Goal: Task Accomplishment & Management: Use online tool/utility

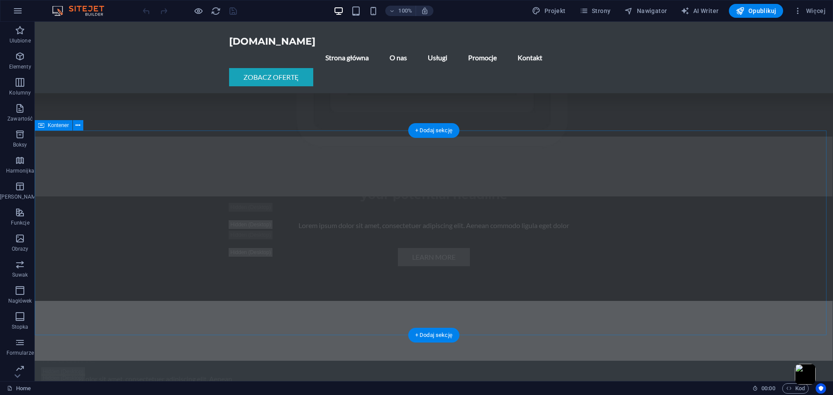
scroll to position [2455, 0]
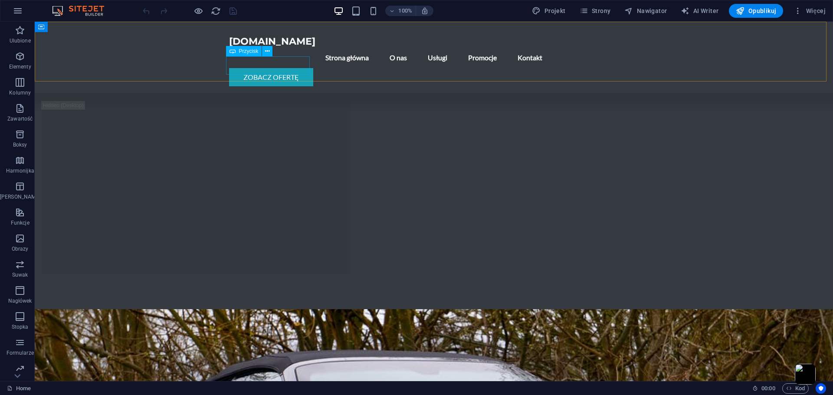
click at [278, 68] on div "Zobacz ofertę" at bounding box center [434, 77] width 410 height 18
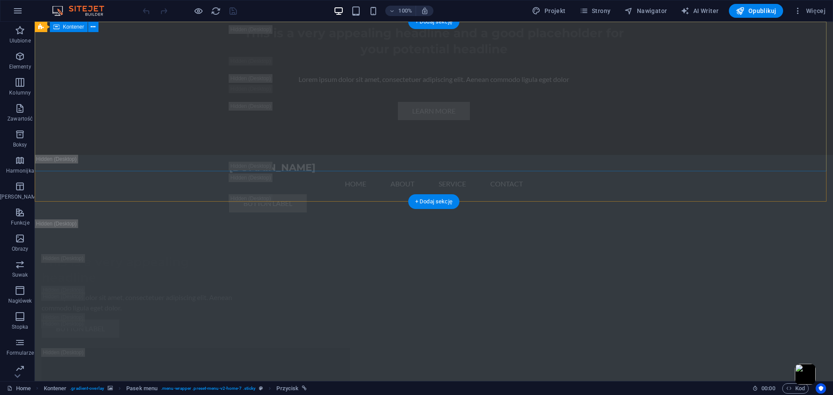
scroll to position [0, 0]
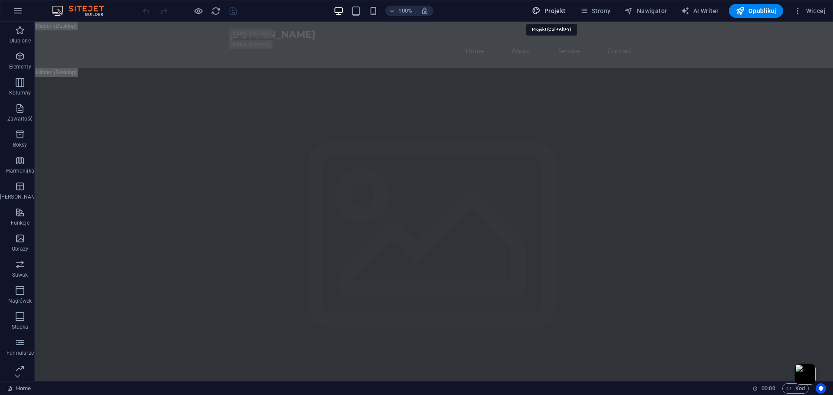
click at [559, 9] on span "Projekt" at bounding box center [548, 11] width 33 height 9
select select "px"
select select "200"
select select "px"
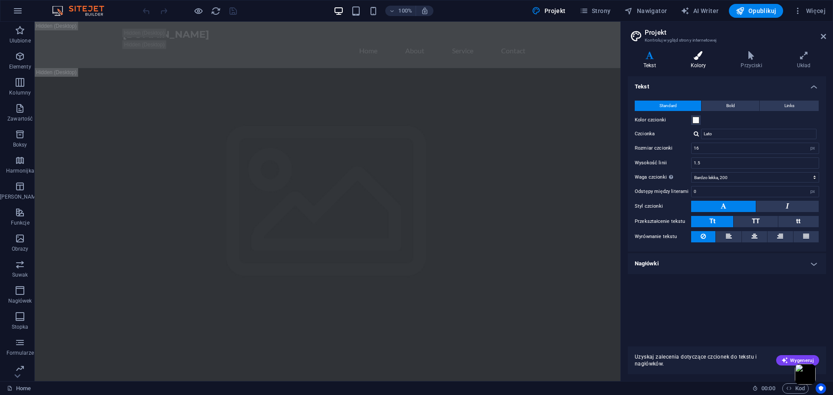
click at [695, 58] on icon at bounding box center [698, 55] width 47 height 9
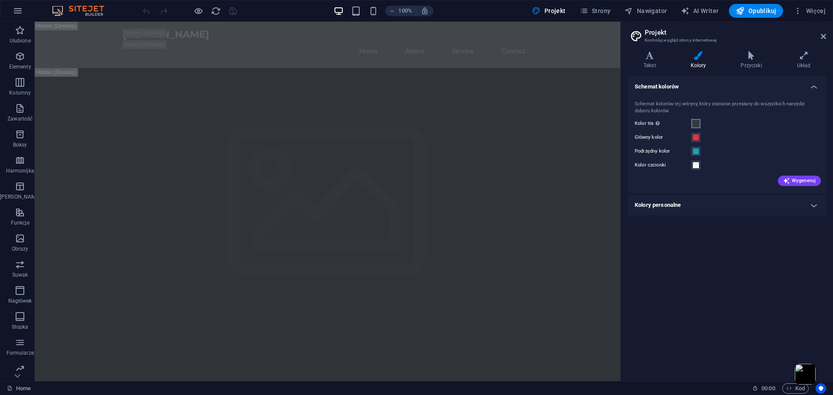
click at [696, 121] on span at bounding box center [695, 123] width 7 height 7
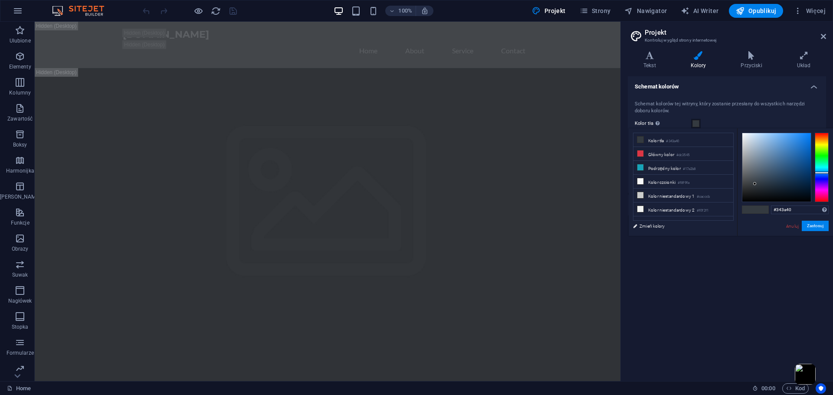
click at [774, 107] on div "Schemat kolorów tej witryny, który zostanie przesłany do wszystkich narzędzi do…" at bounding box center [727, 108] width 184 height 14
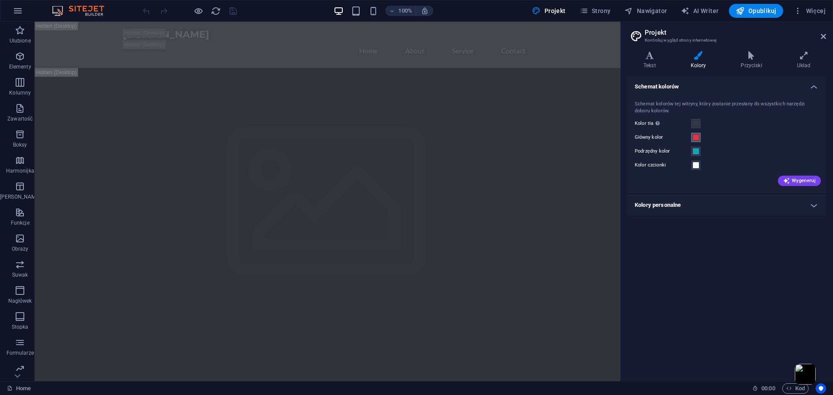
click at [694, 137] on span at bounding box center [695, 137] width 7 height 7
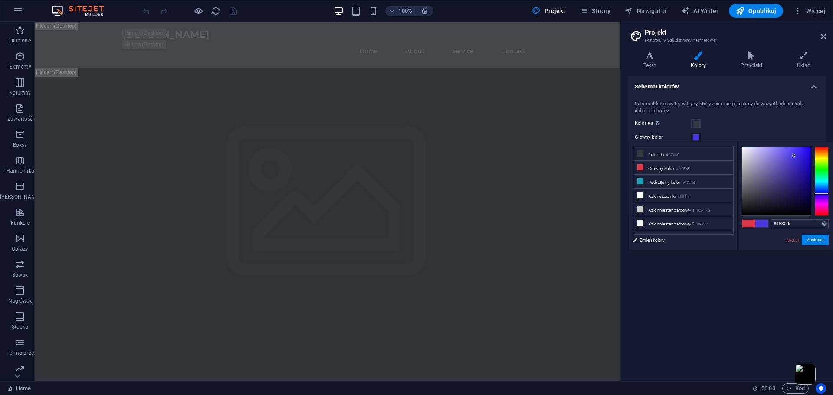
drag, startPoint x: 822, startPoint y: 187, endPoint x: 827, endPoint y: 193, distance: 8.6
click at [827, 193] on div at bounding box center [822, 181] width 14 height 69
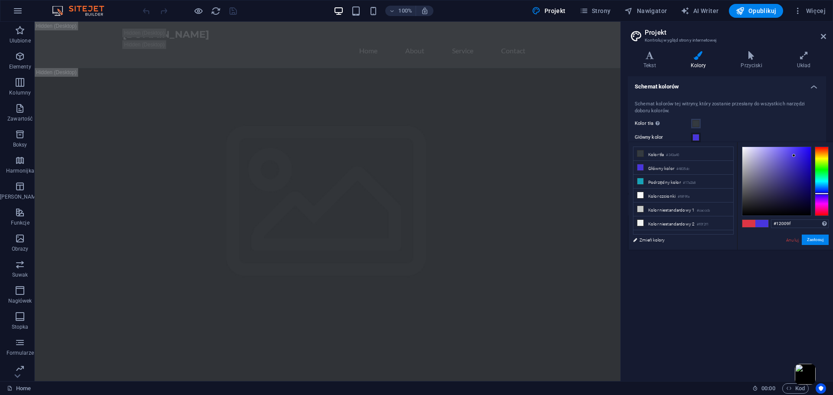
type input "#1200a1"
drag, startPoint x: 783, startPoint y: 161, endPoint x: 826, endPoint y: 172, distance: 43.8
click at [826, 172] on div at bounding box center [785, 181] width 87 height 69
click at [819, 240] on button "Zastosuj" at bounding box center [815, 240] width 27 height 10
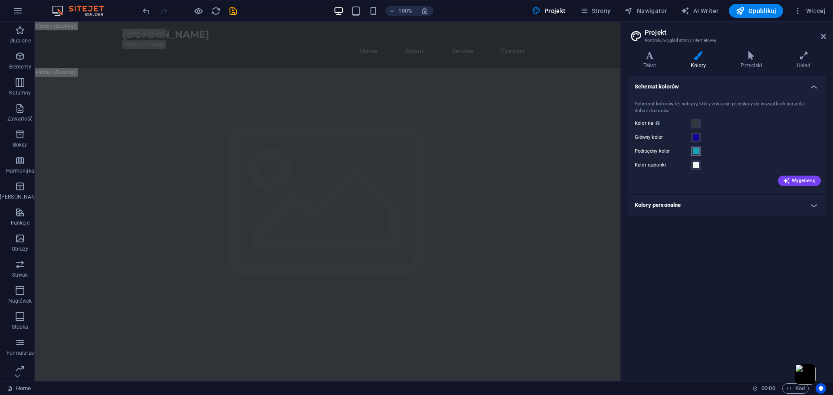
click at [695, 148] on span at bounding box center [695, 151] width 7 height 7
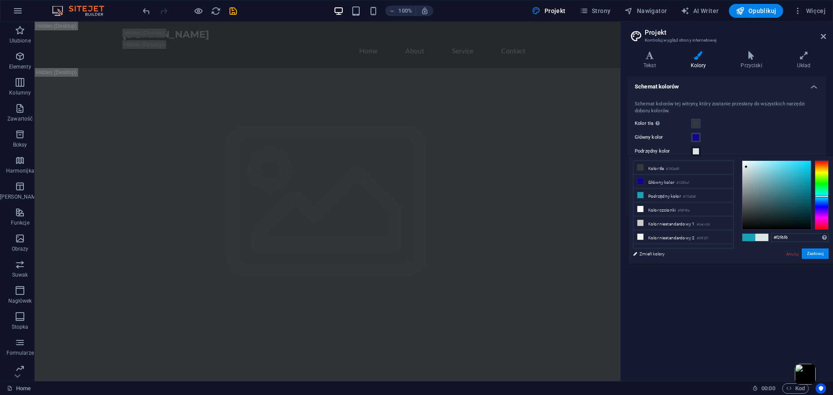
type input "#f3f7f8"
drag, startPoint x: 800, startPoint y: 174, endPoint x: 743, endPoint y: 162, distance: 58.0
click at [743, 162] on div at bounding box center [776, 195] width 69 height 69
click at [817, 255] on button "Zastosuj" at bounding box center [815, 254] width 27 height 10
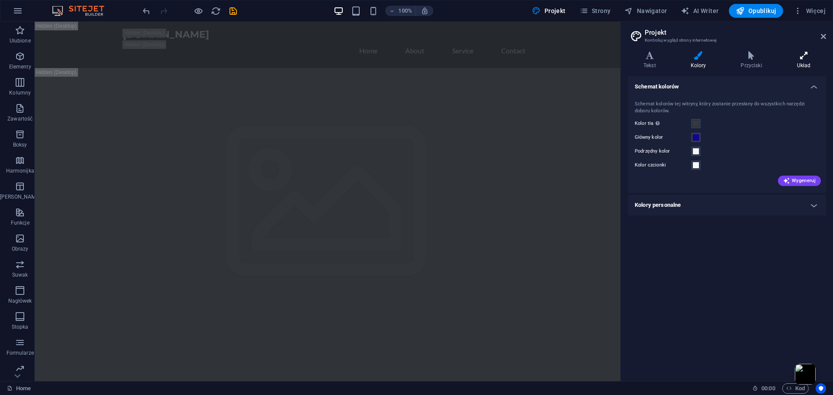
click at [808, 60] on h4 "Układ" at bounding box center [803, 60] width 45 height 18
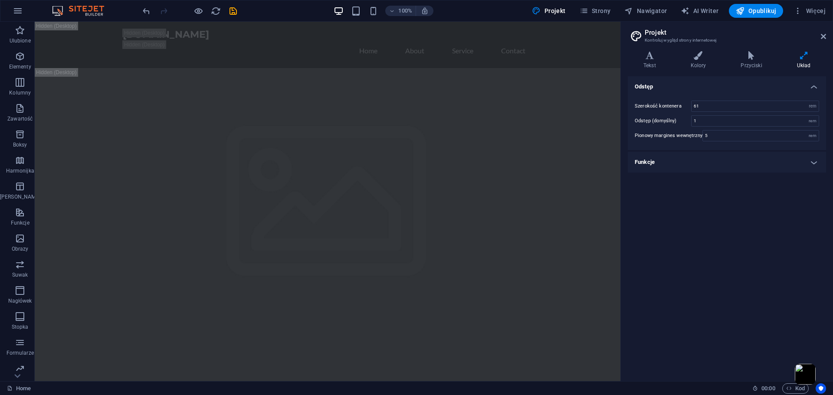
click at [823, 32] on h2 "Projekt" at bounding box center [735, 33] width 181 height 8
click at [823, 36] on icon at bounding box center [823, 36] width 5 height 7
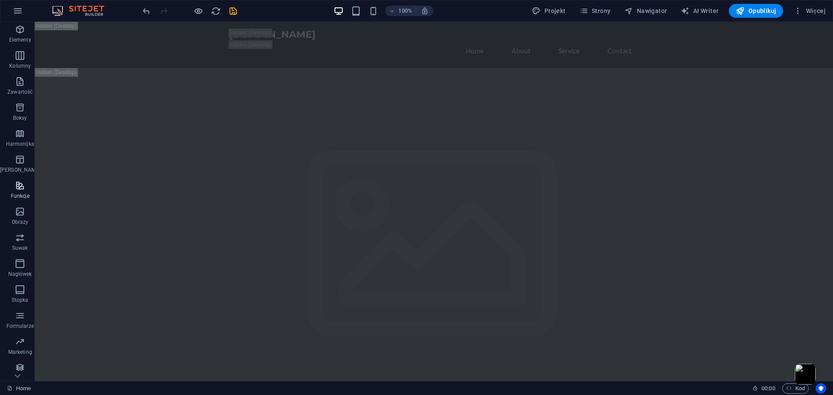
scroll to position [31, 0]
click at [19, 346] on p "Marketing" at bounding box center [20, 348] width 24 height 7
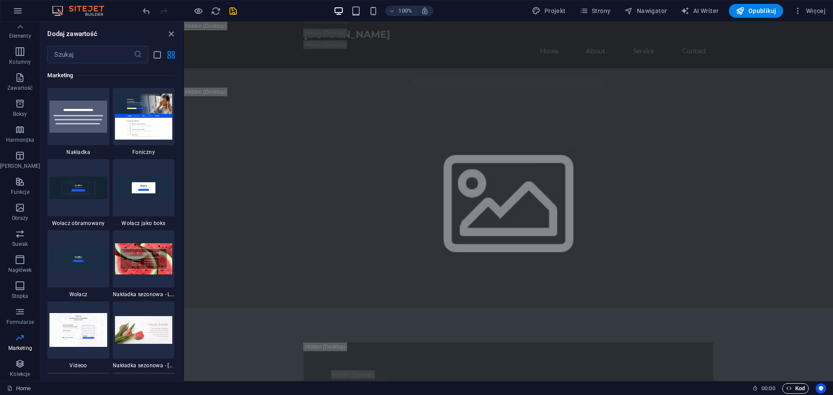
scroll to position [868, 0]
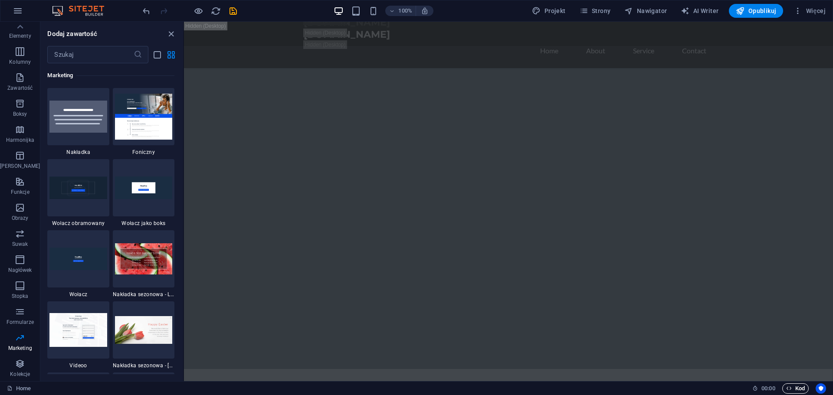
click at [791, 387] on span "Kod" at bounding box center [795, 388] width 19 height 10
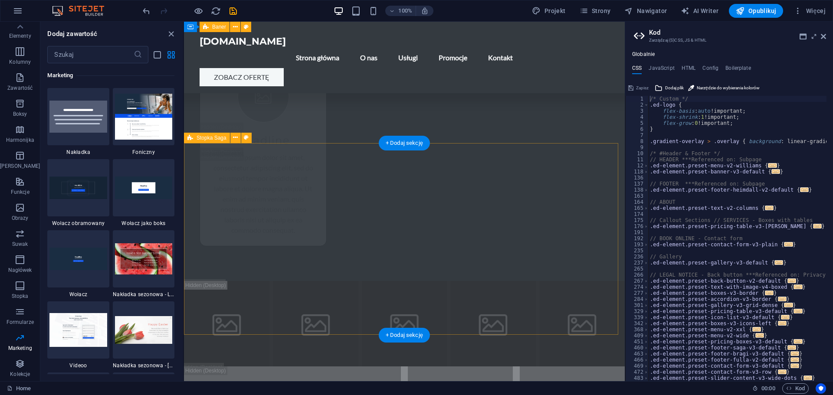
scroll to position [17649, 0]
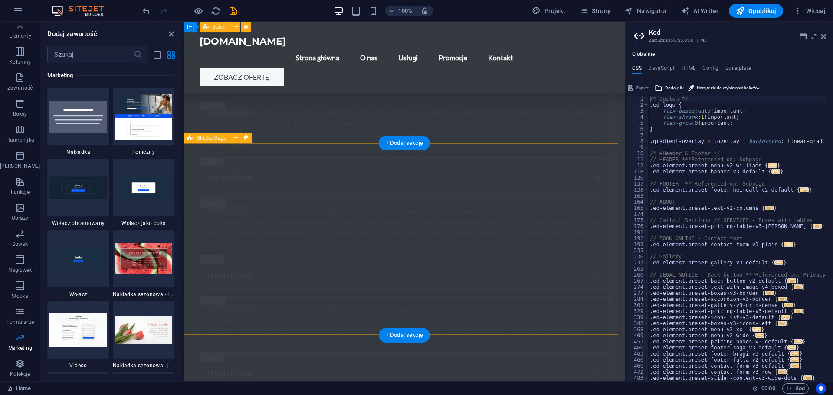
click at [212, 138] on span "Stopka Saga" at bounding box center [212, 137] width 30 height 5
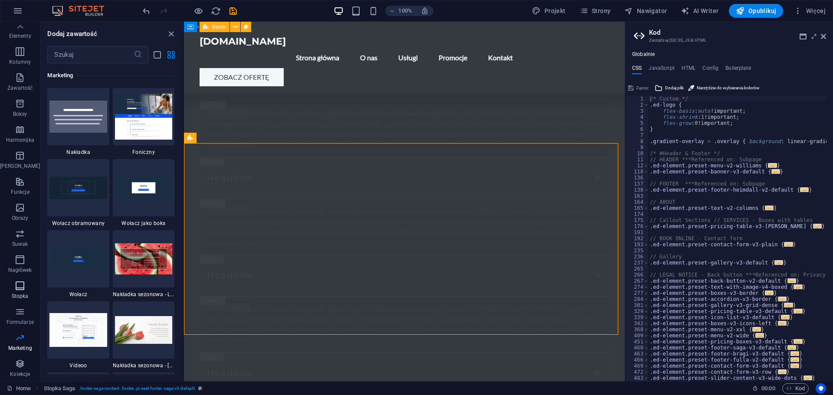
click at [15, 291] on icon "button" at bounding box center [20, 286] width 10 height 10
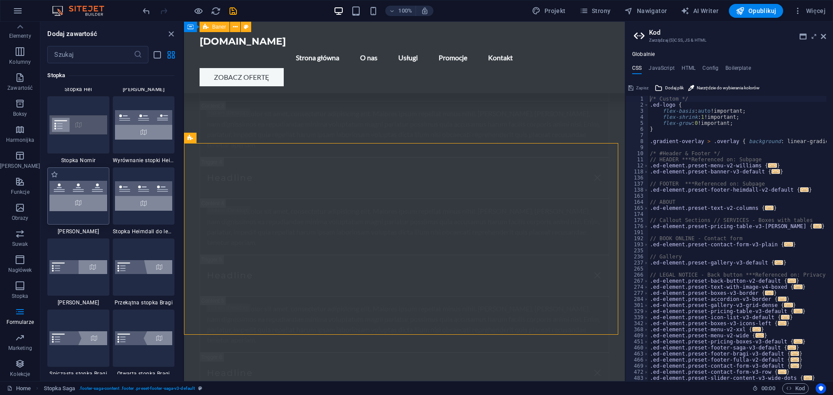
scroll to position [5743, 0]
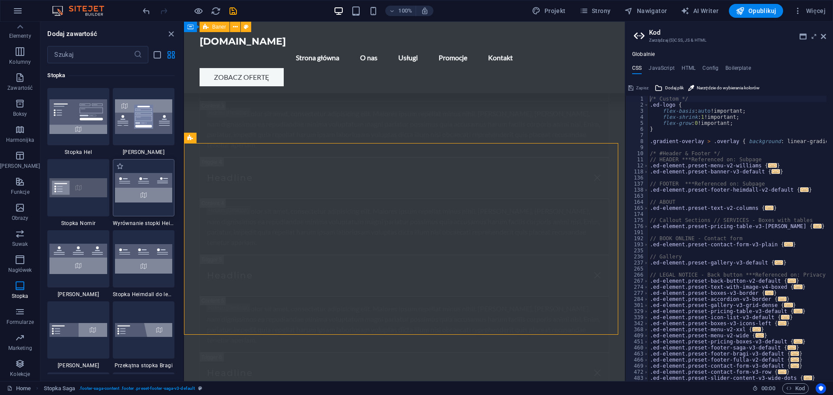
click at [146, 202] on img at bounding box center [143, 187] width 57 height 29
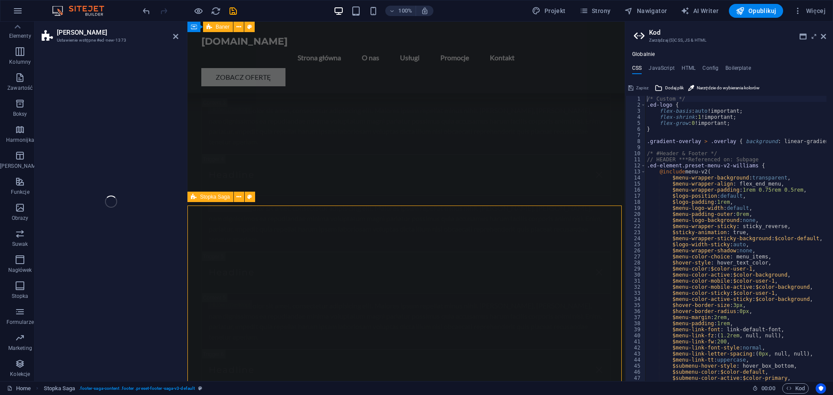
drag, startPoint x: 441, startPoint y: 232, endPoint x: 414, endPoint y: 247, distance: 30.3
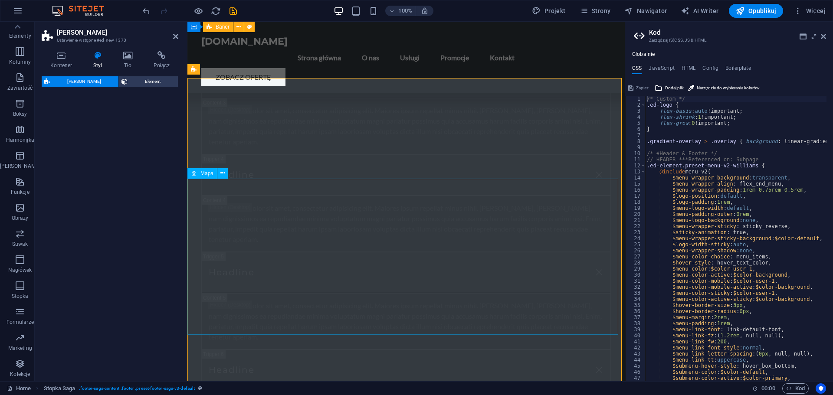
scroll to position [17906, 0]
select select "rem"
select select "preset-footer-heimdall-v2-alignments"
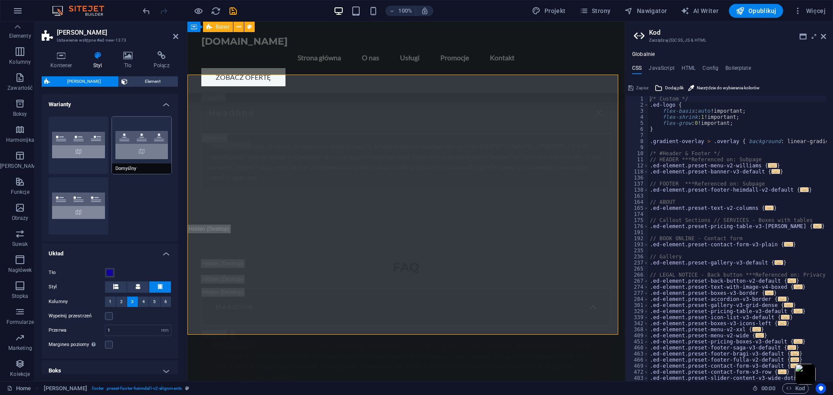
click at [131, 145] on button "Domyślny" at bounding box center [142, 145] width 60 height 57
type input "2"
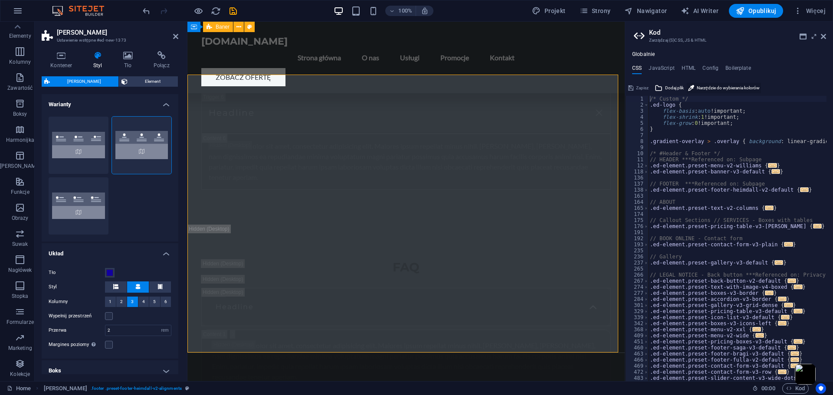
click at [724, 86] on span "Narzędzie do wybierania kolorów" at bounding box center [728, 88] width 63 height 10
type input "#000000"
drag, startPoint x: 825, startPoint y: 37, endPoint x: 550, endPoint y: 164, distance: 303.2
click at [825, 37] on icon at bounding box center [823, 36] width 5 height 7
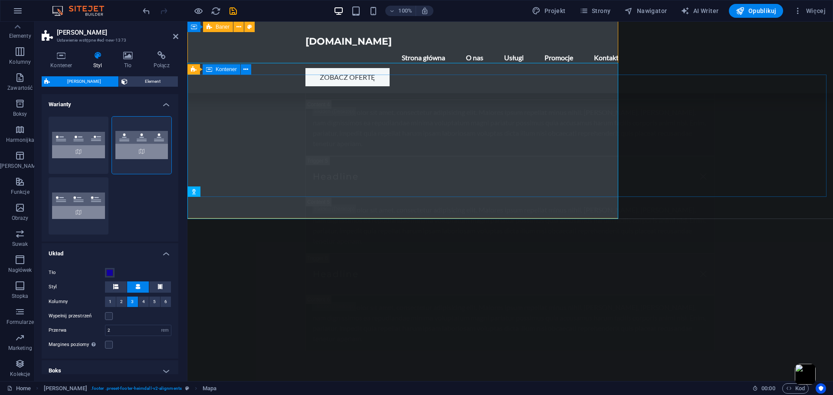
scroll to position [18041, 0]
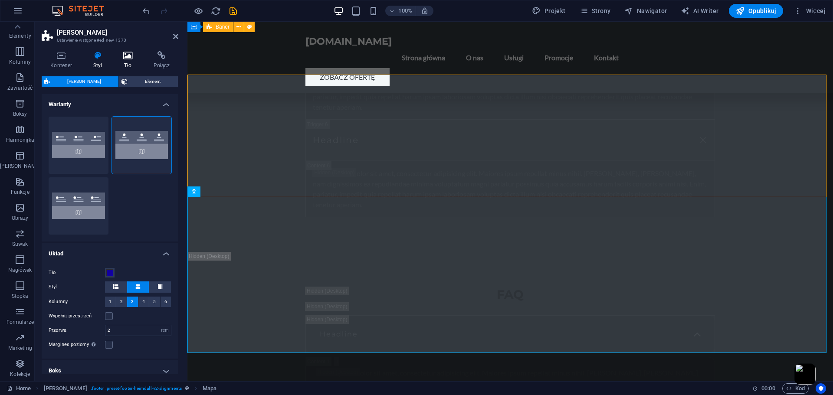
click at [133, 56] on icon at bounding box center [128, 55] width 27 height 9
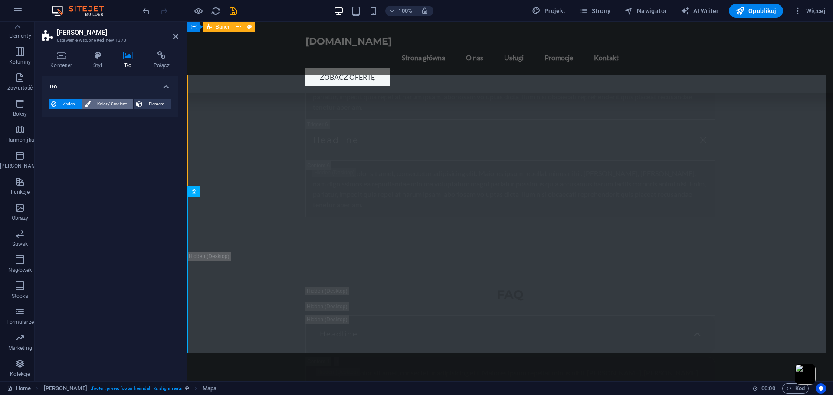
click at [98, 106] on span "Kolor / Gradient" at bounding box center [111, 104] width 37 height 10
click at [51, 139] on span at bounding box center [54, 139] width 10 height 10
click at [86, 122] on span "Gradient" at bounding box center [83, 121] width 22 height 12
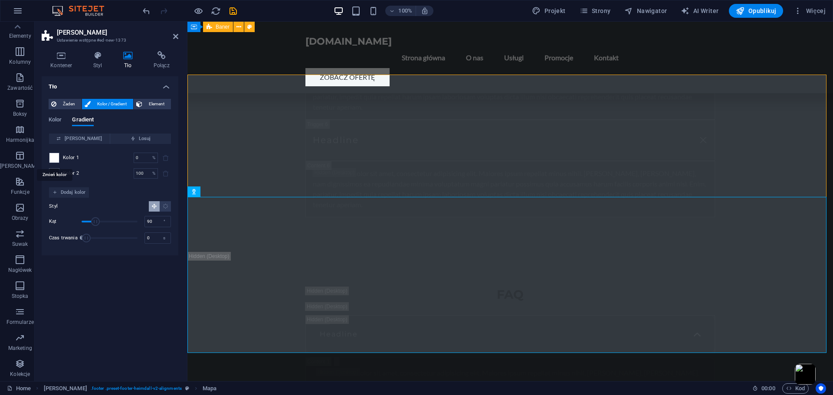
click at [53, 158] on span at bounding box center [54, 158] width 10 height 10
click at [141, 156] on input "0" at bounding box center [141, 158] width 15 height 10
click at [77, 158] on span "Kolor 1" at bounding box center [71, 157] width 16 height 7
click at [132, 139] on icon "button" at bounding box center [133, 138] width 5 height 5
type input "48"
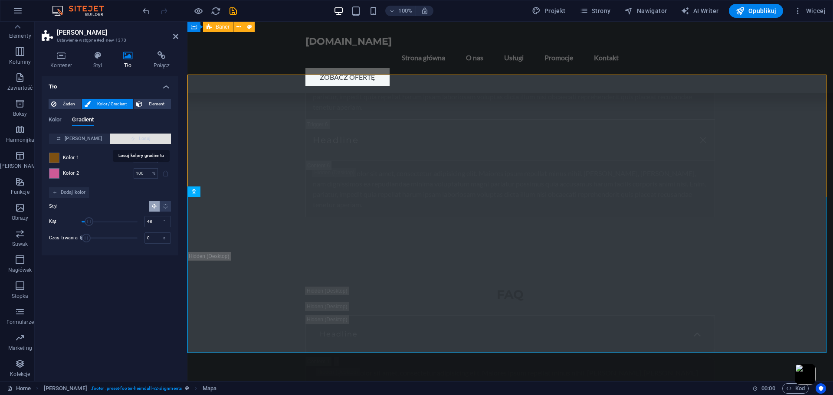
click at [131, 141] on icon "button" at bounding box center [133, 138] width 5 height 5
type input "46"
type input "125"
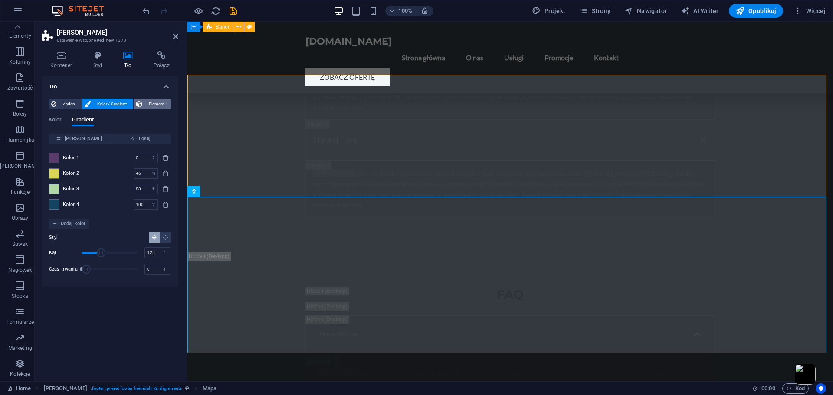
click at [144, 107] on button "Element" at bounding box center [152, 104] width 37 height 10
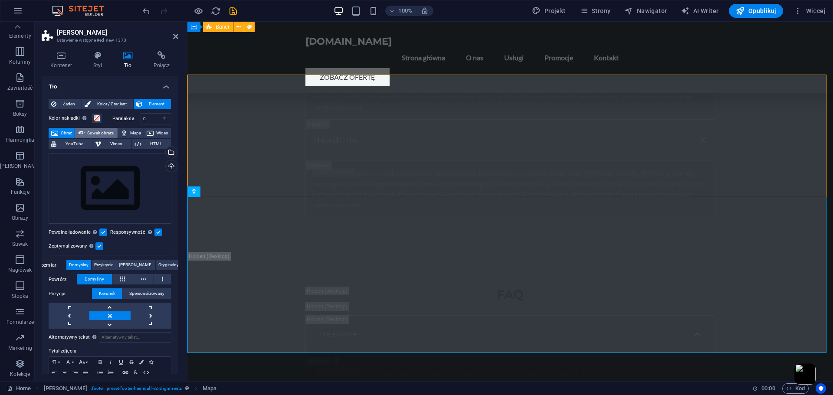
click at [111, 133] on span "Suwak obrazu" at bounding box center [100, 133] width 27 height 10
select select "ms"
select select "s"
select select "progressive"
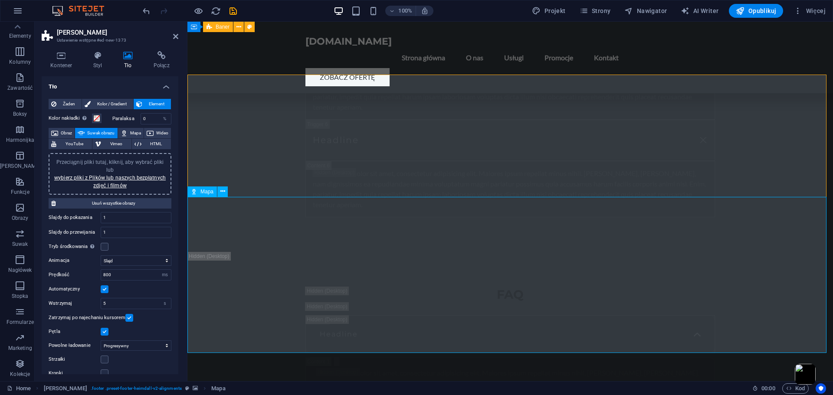
scroll to position [18058, 0]
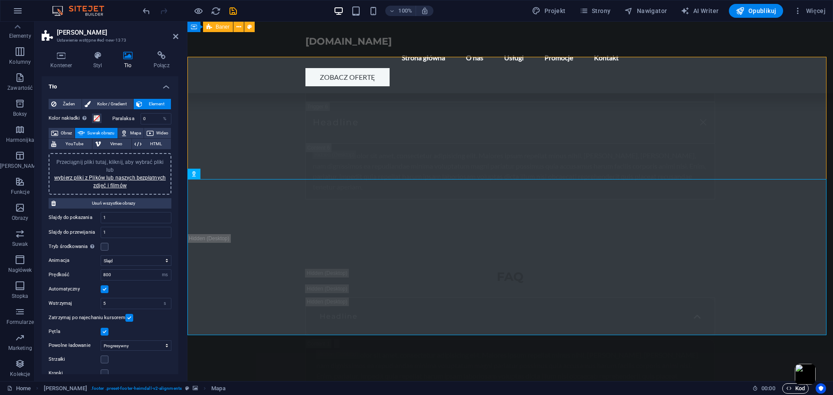
click at [794, 389] on span "Kod" at bounding box center [795, 388] width 19 height 10
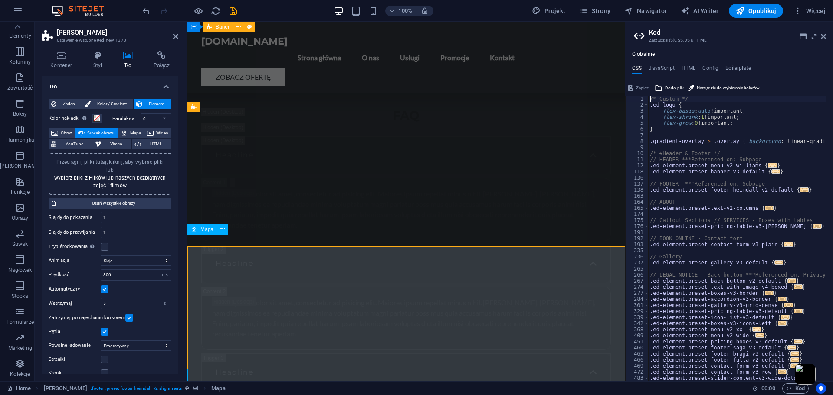
scroll to position [17924, 0]
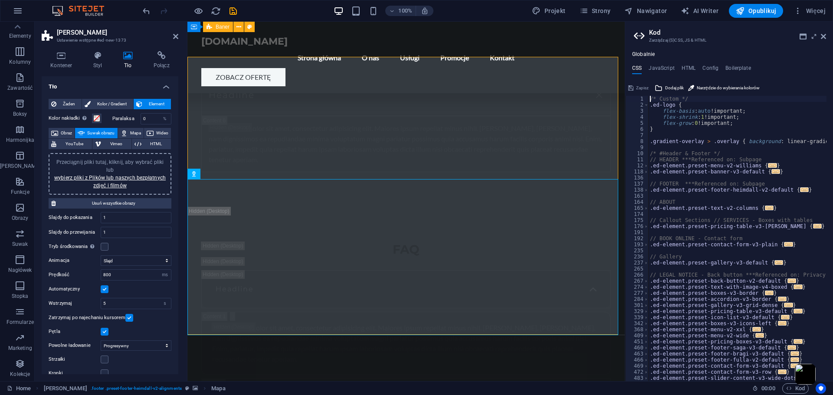
click at [692, 288] on div "/* Custom */ .ed-logo { flex-basis : auto !important; flex-shrink : 1 !importan…" at bounding box center [826, 241] width 357 height 291
type textarea ".ed-element.preset-text-with-image-v4-boxed {"
